Goal: Task Accomplishment & Management: Use online tool/utility

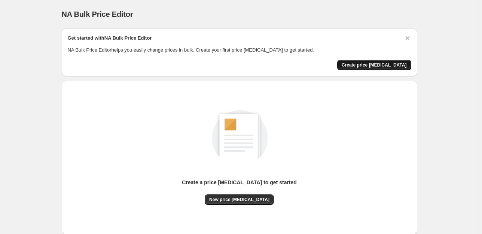
click at [380, 67] on span "Create price [MEDICAL_DATA]" at bounding box center [374, 65] width 65 height 6
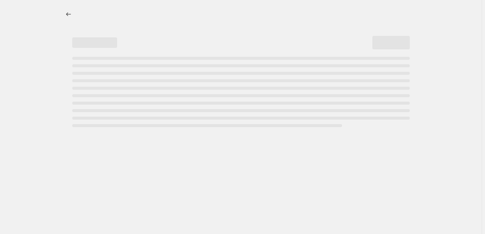
select select "percentage"
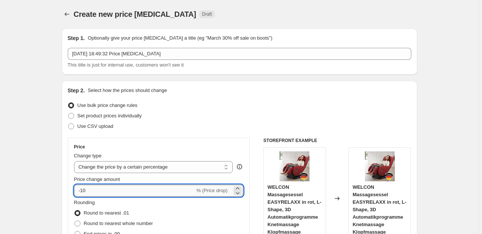
click at [125, 193] on input "-10" at bounding box center [134, 191] width 121 height 12
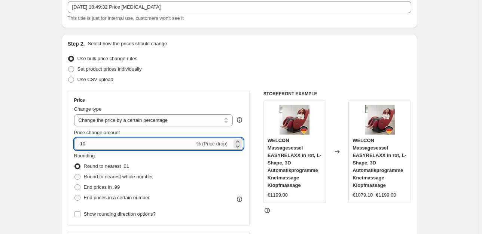
scroll to position [48, 0]
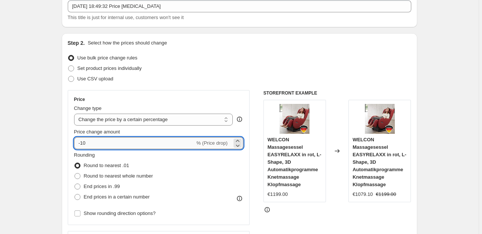
type input "-2"
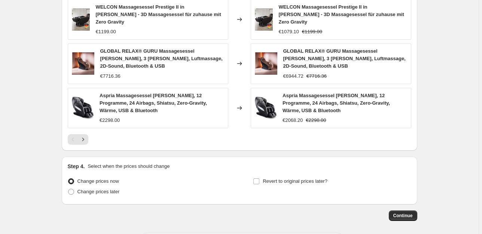
scroll to position [540, 0]
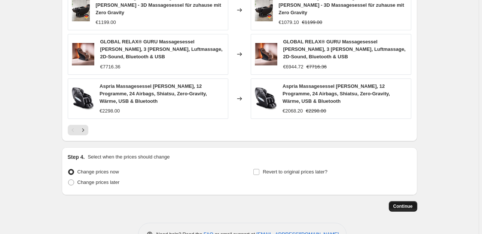
type input "-30"
click at [403, 204] on span "Continue" at bounding box center [402, 207] width 19 height 6
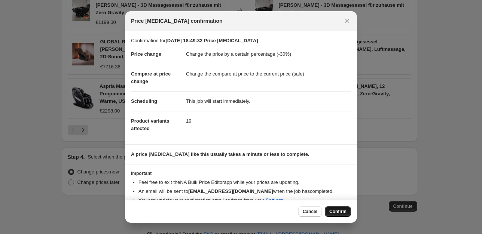
click at [340, 214] on span "Confirm" at bounding box center [337, 212] width 17 height 6
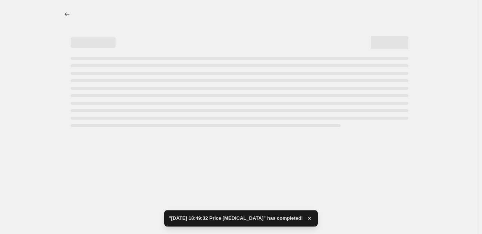
select select "percentage"
